Goal: Transaction & Acquisition: Purchase product/service

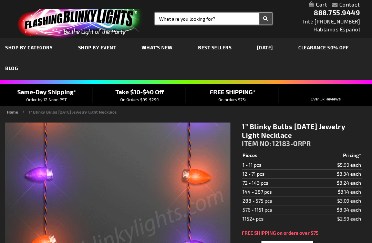
click at [184, 22] on input "Search" at bounding box center [213, 19] width 117 height 12
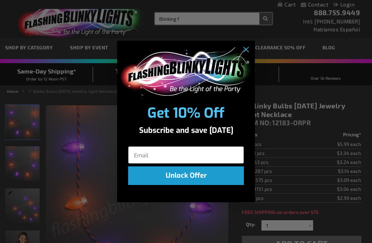
type input "Blinking f"
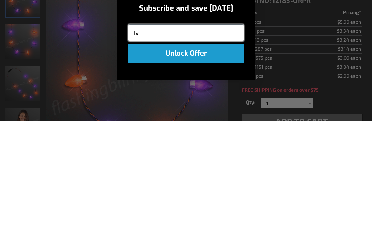
type input "l"
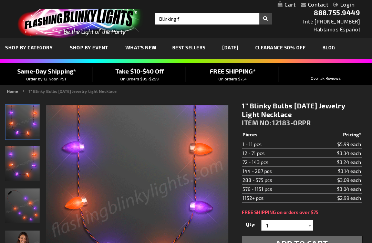
click at [194, 19] on div "Close dialog Get 10% Off Subscribe and save today Unlock Offer Submit" at bounding box center [186, 121] width 372 height 243
click at [190, 22] on input "Blinking f" at bounding box center [213, 19] width 117 height 12
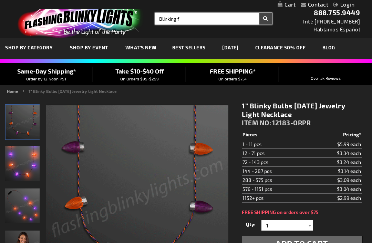
click at [181, 16] on input "Blinking f" at bounding box center [213, 19] width 117 height 12
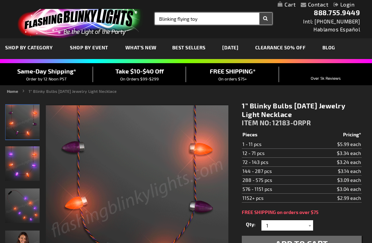
type input "Blinking flying toy"
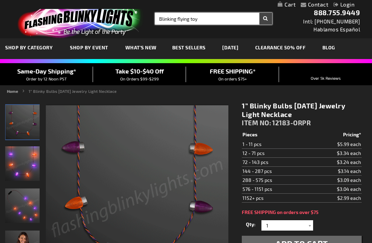
click at [266, 19] on button "Search" at bounding box center [265, 19] width 13 height 12
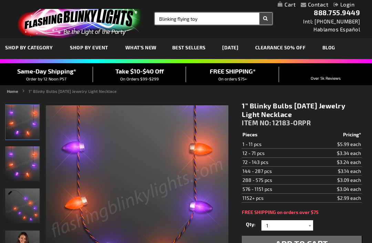
click at [266, 19] on button "Search" at bounding box center [265, 19] width 13 height 12
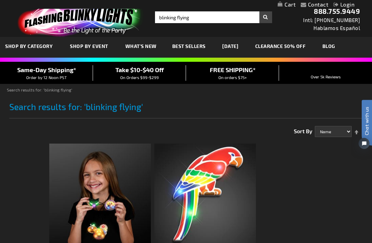
scroll to position [1, 0]
click at [195, 45] on span "Best Sellers" at bounding box center [188, 46] width 33 height 6
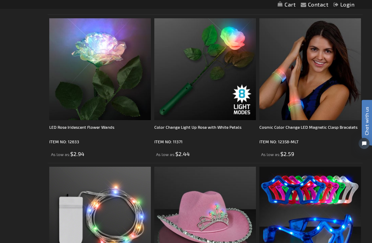
scroll to position [2557, 0]
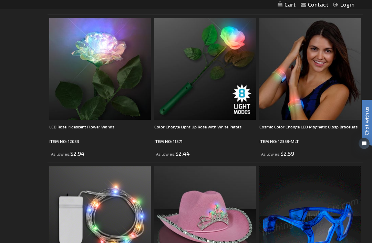
click at [357, 222] on img at bounding box center [310, 217] width 102 height 102
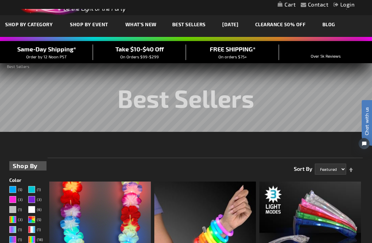
click at [305, 24] on link "CLEARANCE 50% OFF" at bounding box center [280, 24] width 61 height 23
